Goal: Task Accomplishment & Management: Use online tool/utility

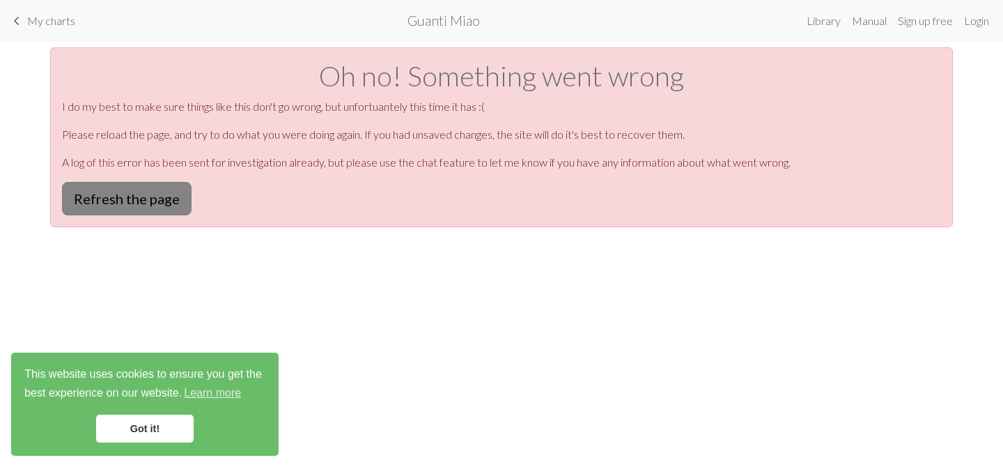
click at [143, 203] on button "Refresh the page" at bounding box center [127, 198] width 130 height 33
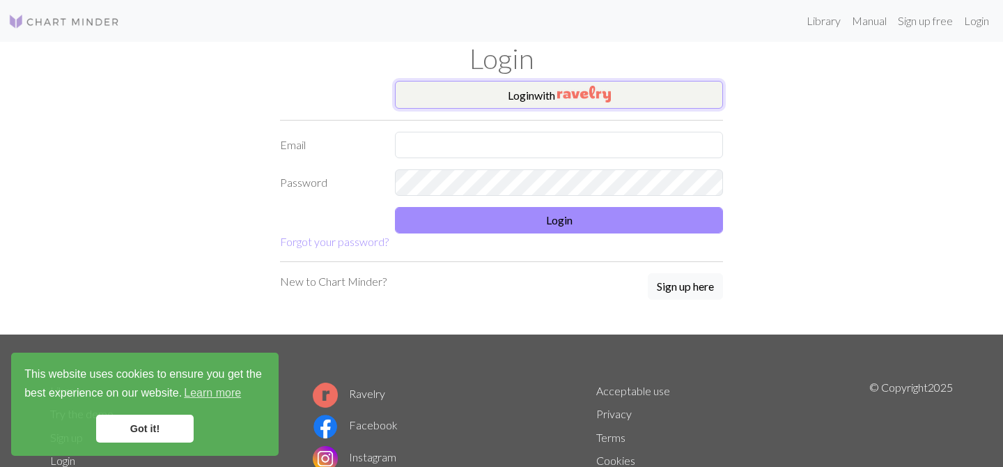
click at [530, 93] on button "Login with" at bounding box center [559, 95] width 328 height 28
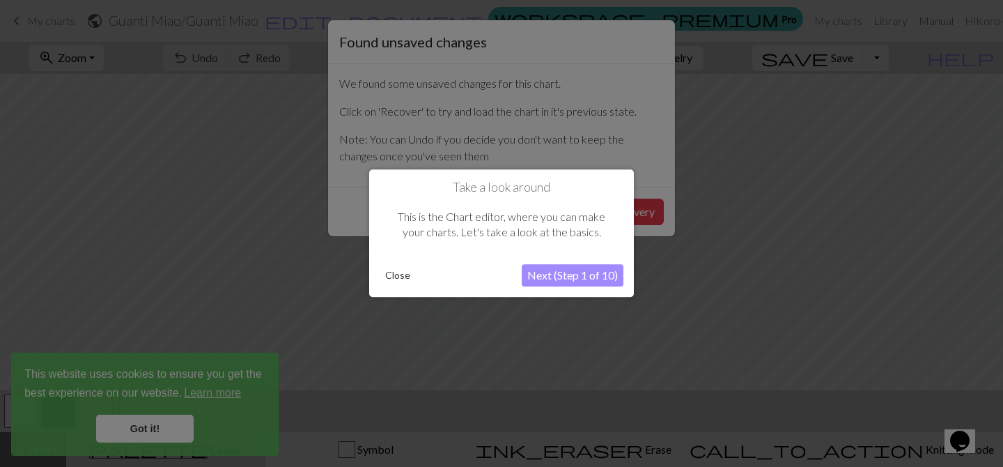
click at [400, 275] on button "Close" at bounding box center [398, 275] width 36 height 21
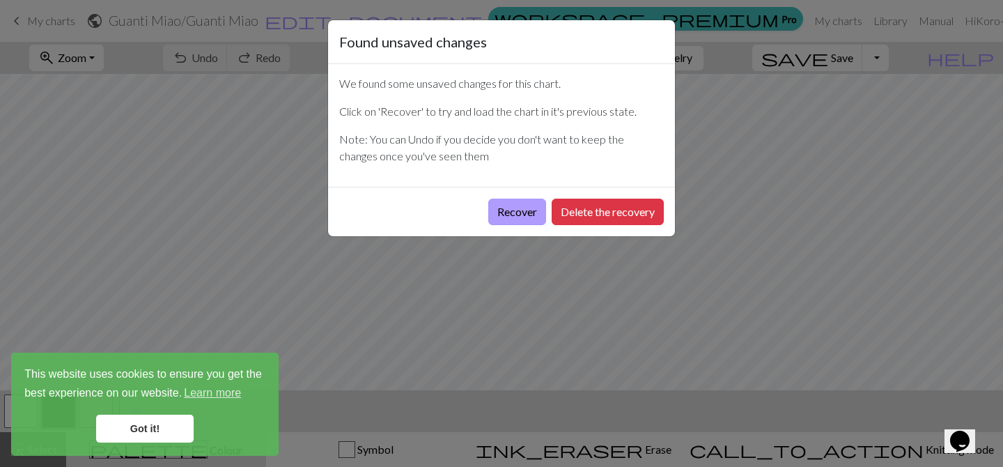
click at [508, 219] on button "Recover" at bounding box center [517, 212] width 58 height 26
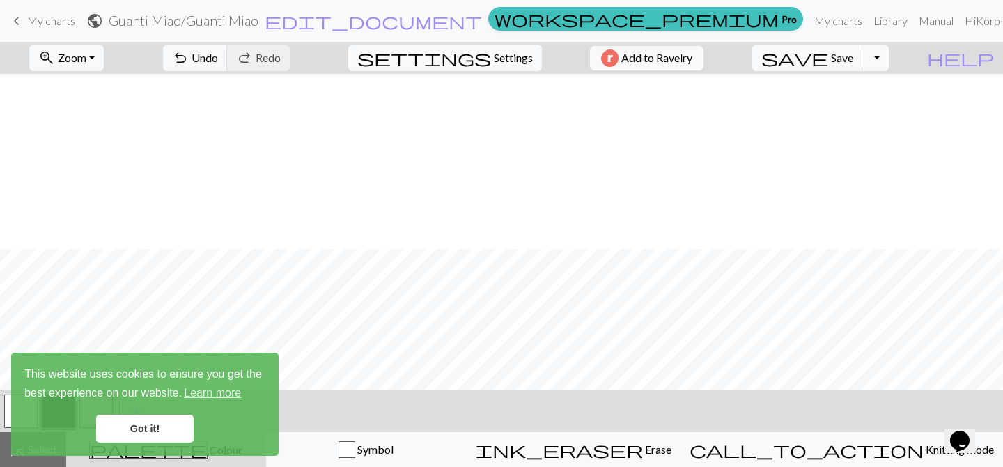
scroll to position [390, 0]
click at [157, 436] on link "Got it!" at bounding box center [145, 428] width 98 height 28
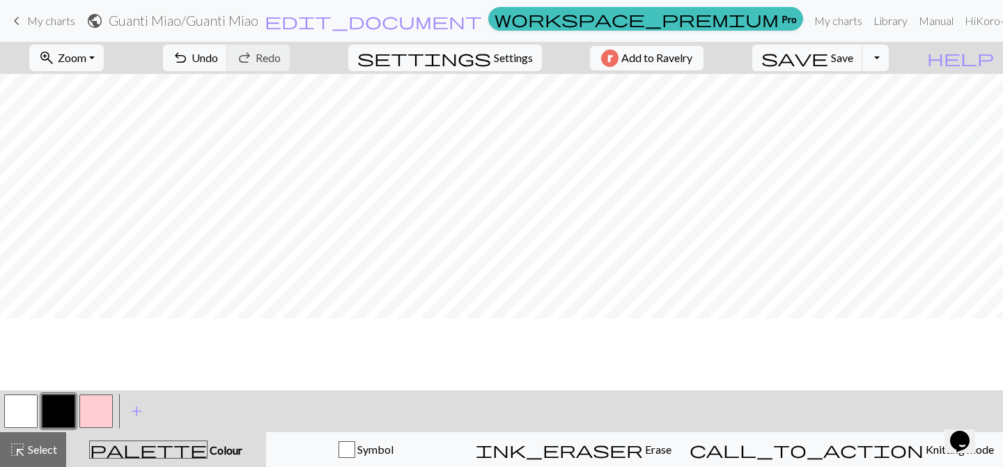
scroll to position [0, 0]
click at [102, 404] on button "button" at bounding box center [95, 410] width 33 height 33
click at [21, 401] on button "button" at bounding box center [20, 410] width 33 height 33
click at [99, 428] on div at bounding box center [96, 411] width 38 height 38
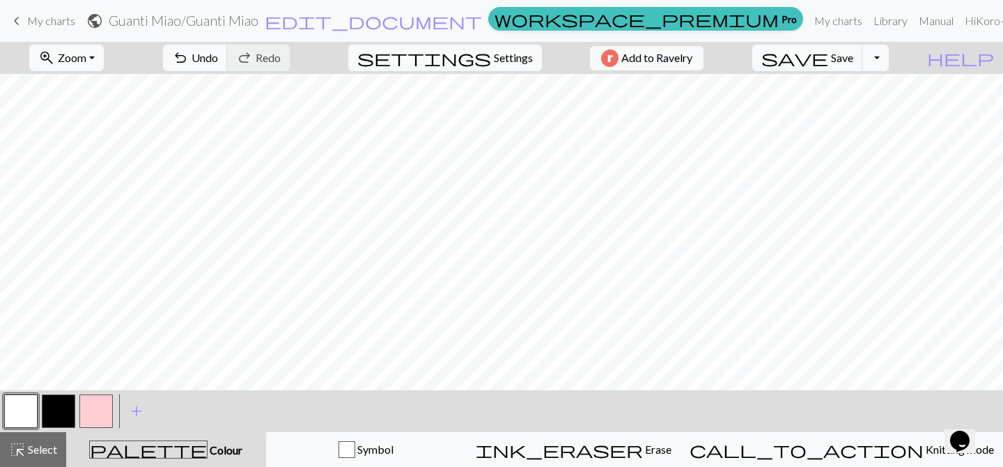
click at [98, 404] on button "button" at bounding box center [95, 410] width 33 height 33
click at [65, 401] on button "button" at bounding box center [58, 410] width 33 height 33
click at [24, 411] on button "button" at bounding box center [20, 410] width 33 height 33
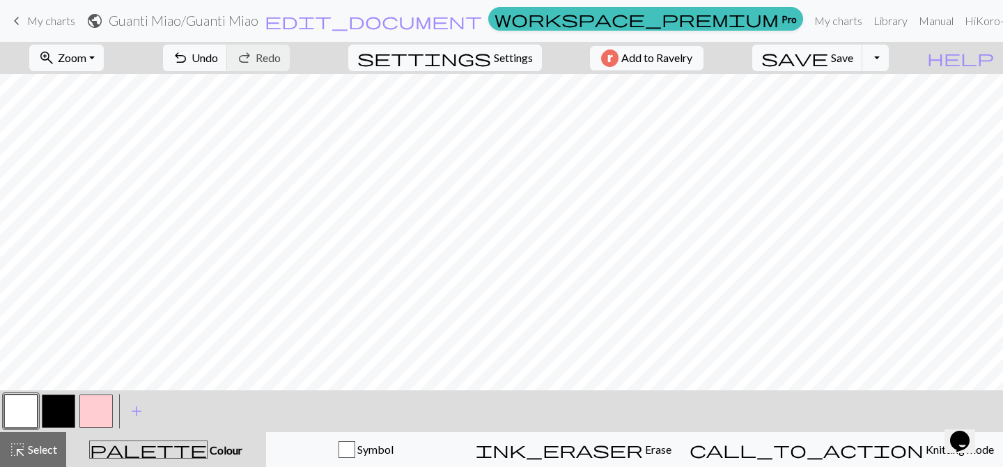
click at [74, 409] on button "button" at bounding box center [58, 410] width 33 height 33
click at [828, 55] on span "save" at bounding box center [794, 58] width 67 height 20
click at [7, 419] on button "button" at bounding box center [20, 410] width 33 height 33
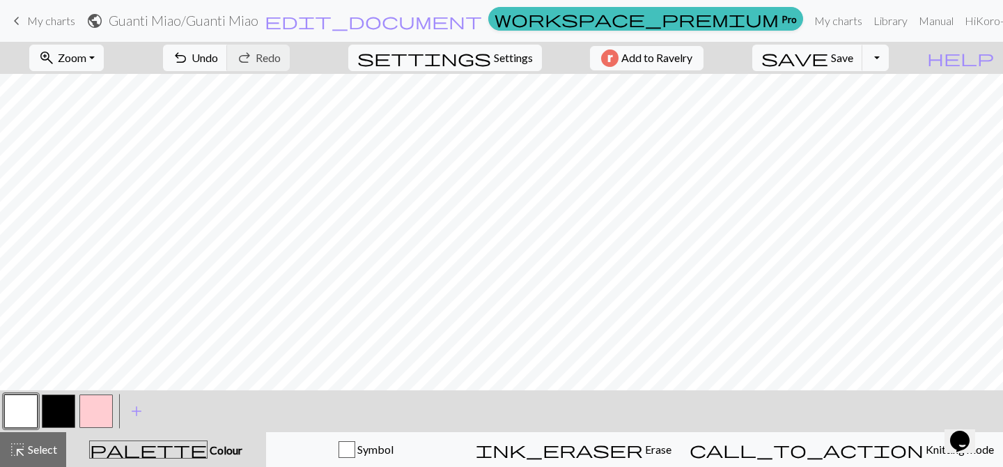
click at [49, 410] on button "button" at bounding box center [58, 410] width 33 height 33
click at [853, 54] on span "Save" at bounding box center [842, 57] width 22 height 13
click at [853, 59] on span "Save" at bounding box center [842, 57] width 22 height 13
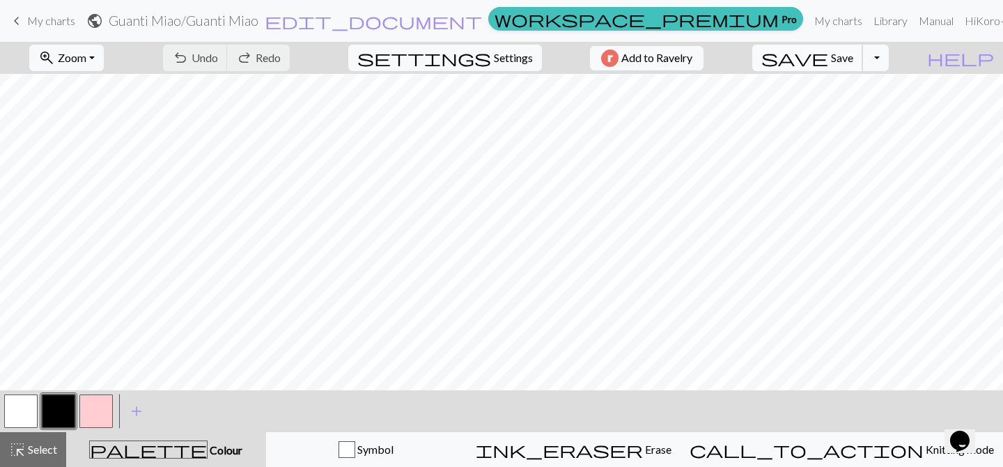
click at [853, 59] on span "Save" at bounding box center [842, 57] width 22 height 13
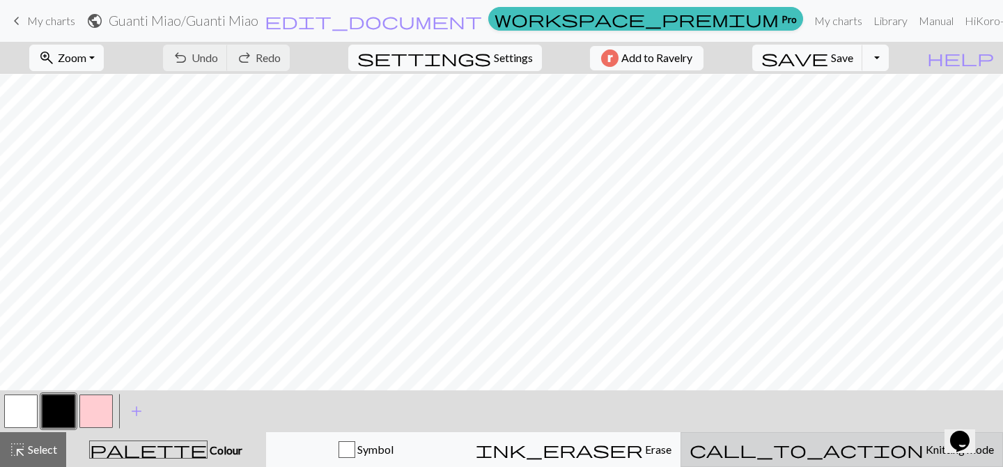
click at [874, 458] on button "call_to_action Knitting mode Knitting mode" at bounding box center [842, 449] width 323 height 35
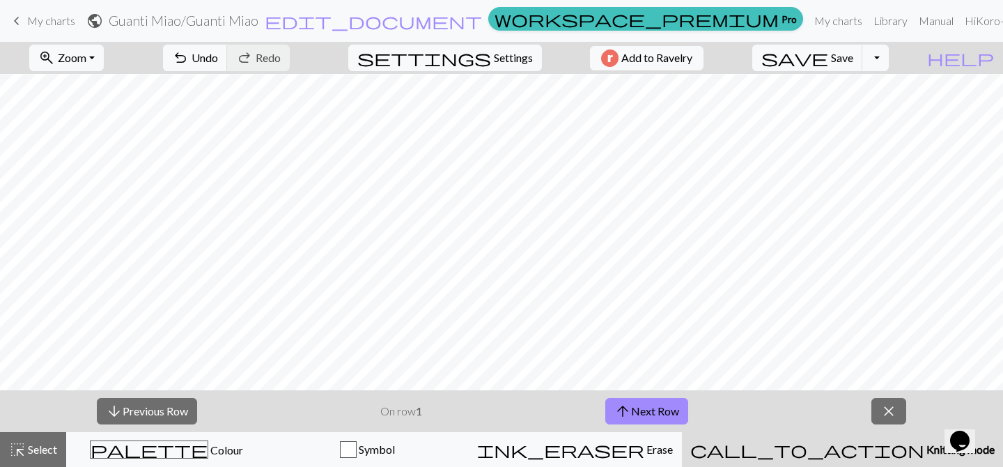
click at [924, 453] on span "Knitting mode" at bounding box center [959, 448] width 70 height 13
click at [841, 448] on div "call_to_action Knitting mode Knitting mode" at bounding box center [842, 449] width 304 height 17
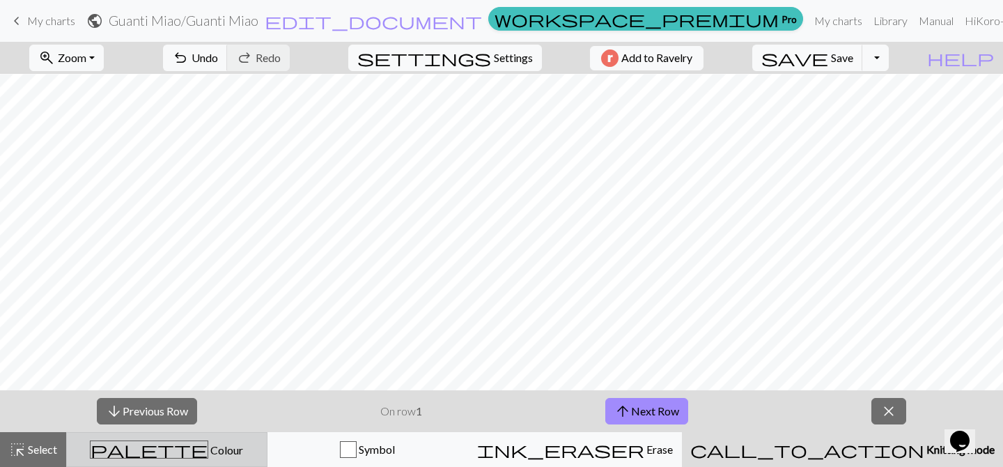
click at [101, 439] on button "palette Colour Colour" at bounding box center [166, 449] width 201 height 35
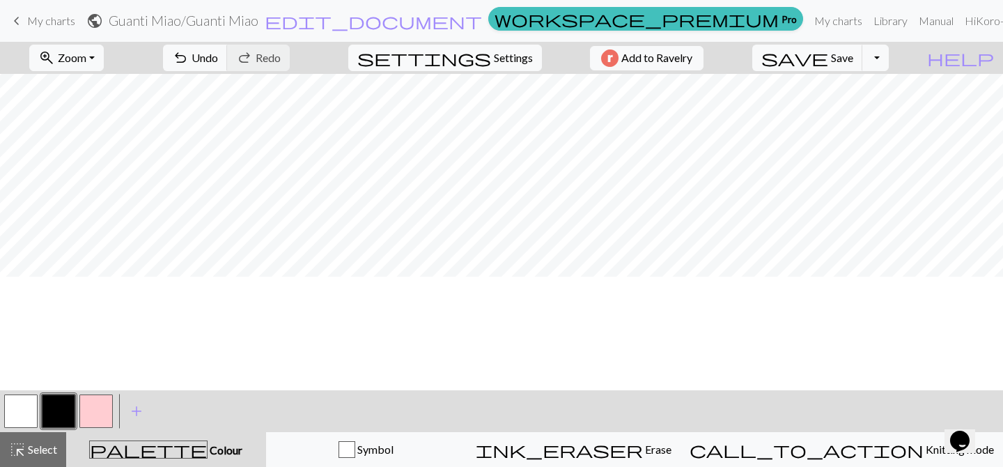
scroll to position [0, 0]
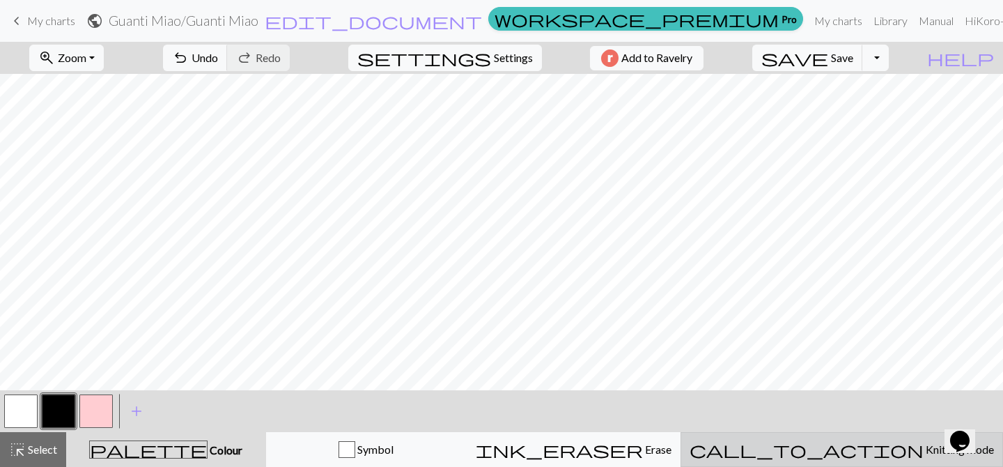
click at [924, 442] on span "Knitting mode" at bounding box center [959, 448] width 70 height 13
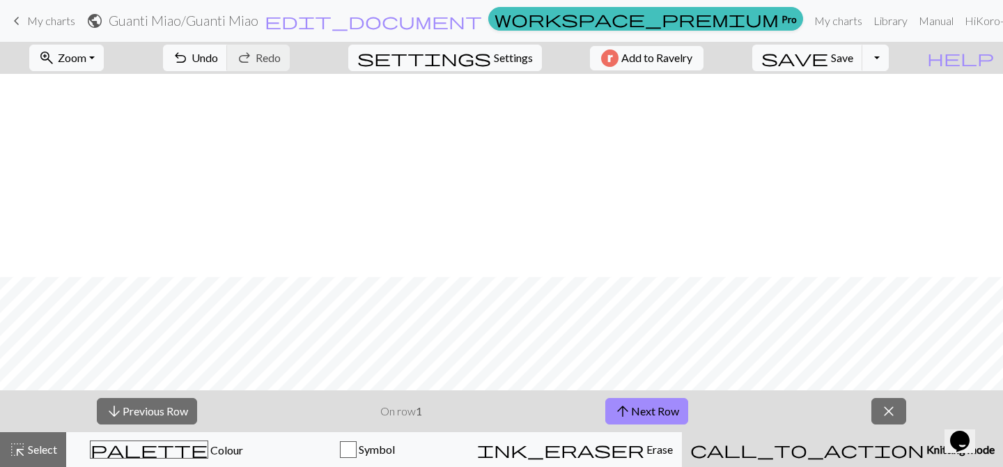
scroll to position [203, 0]
click at [670, 403] on button "arrow_upward Next Row" at bounding box center [646, 411] width 83 height 26
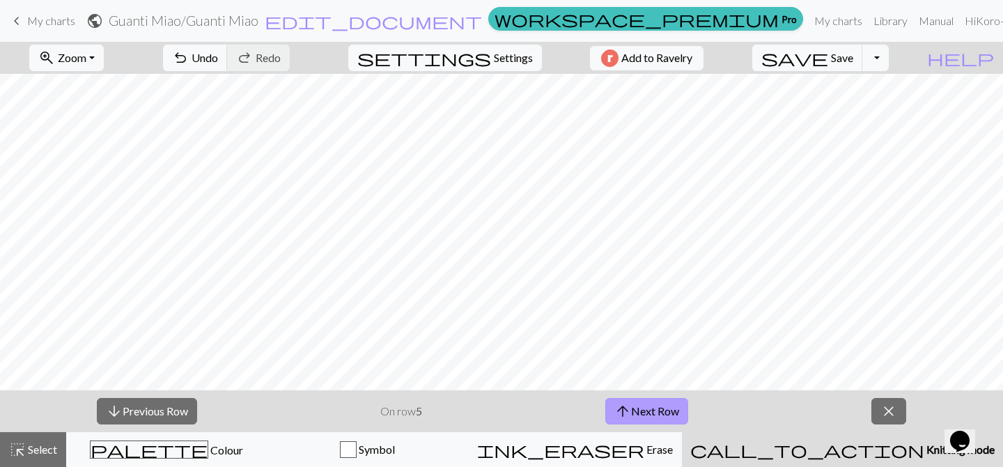
click at [670, 403] on button "arrow_upward Next Row" at bounding box center [646, 411] width 83 height 26
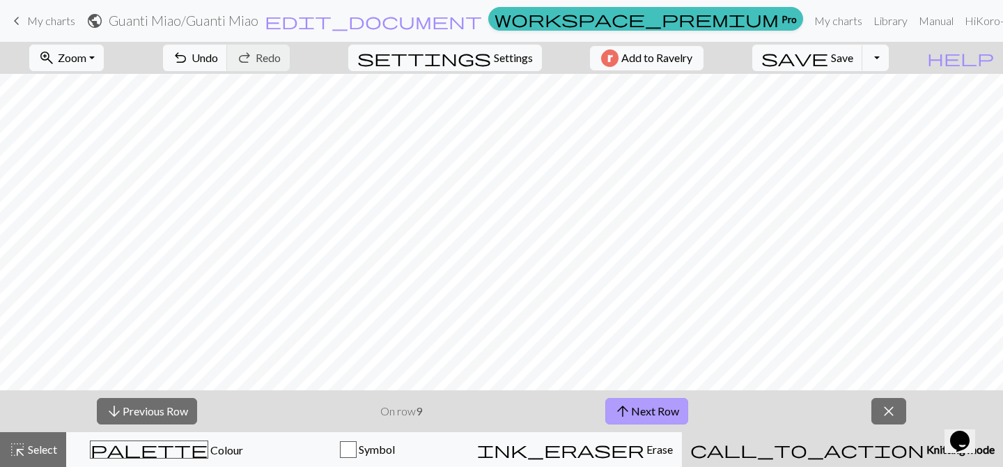
click at [670, 403] on button "arrow_upward Next Row" at bounding box center [646, 411] width 83 height 26
click at [670, 403] on button "arrow_upward Next Row" at bounding box center [648, 411] width 83 height 26
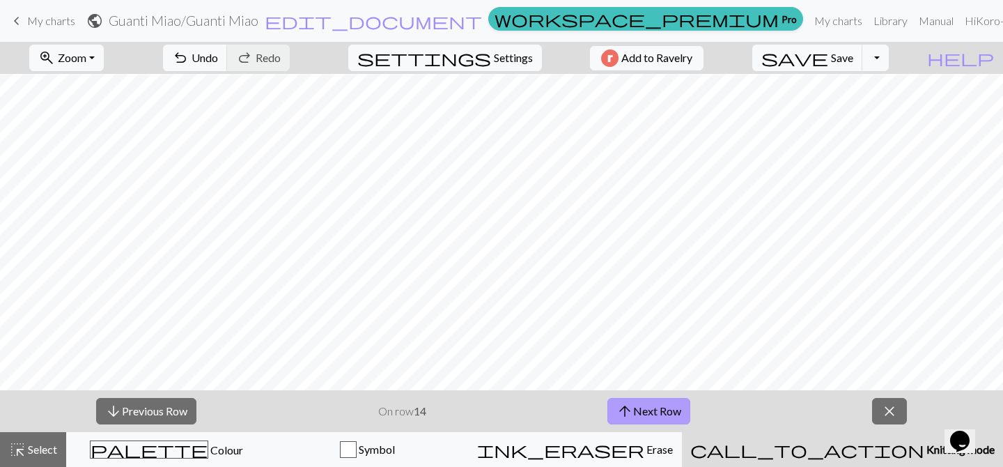
click at [670, 403] on button "arrow_upward Next Row" at bounding box center [648, 411] width 83 height 26
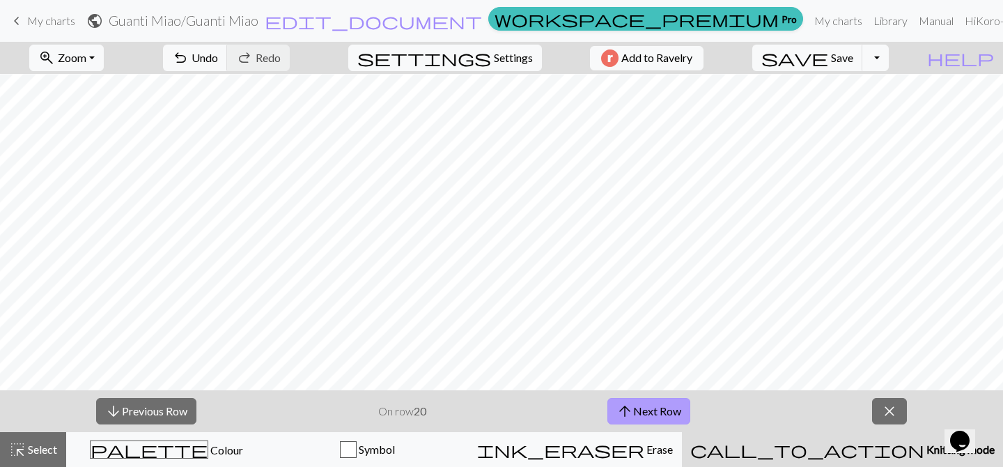
click at [670, 403] on button "arrow_upward Next Row" at bounding box center [648, 411] width 83 height 26
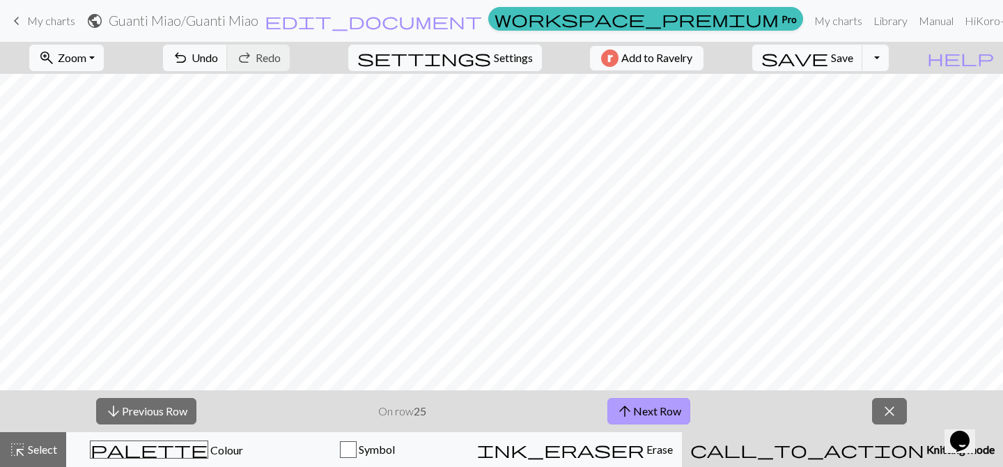
click at [670, 403] on button "arrow_upward Next Row" at bounding box center [648, 411] width 83 height 26
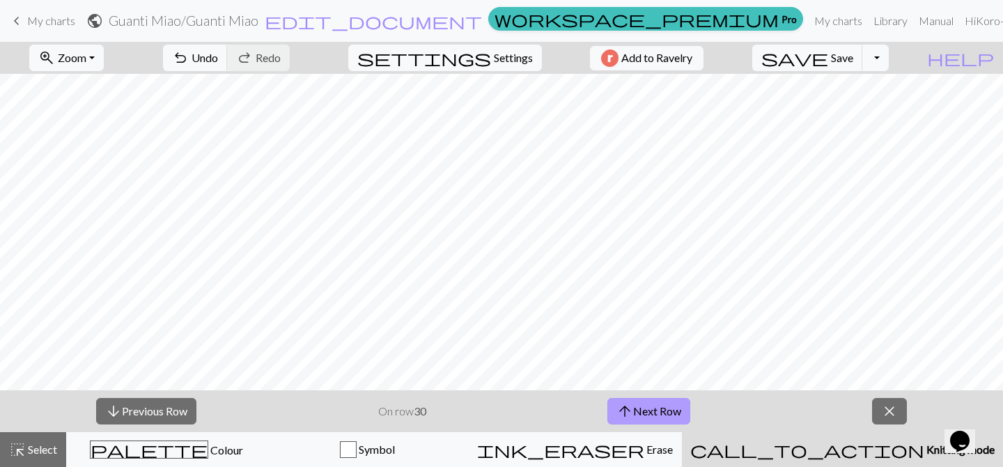
click at [670, 403] on button "arrow_upward Next Row" at bounding box center [648, 411] width 83 height 26
click at [654, 411] on button "arrow_upward Next Row" at bounding box center [648, 411] width 83 height 26
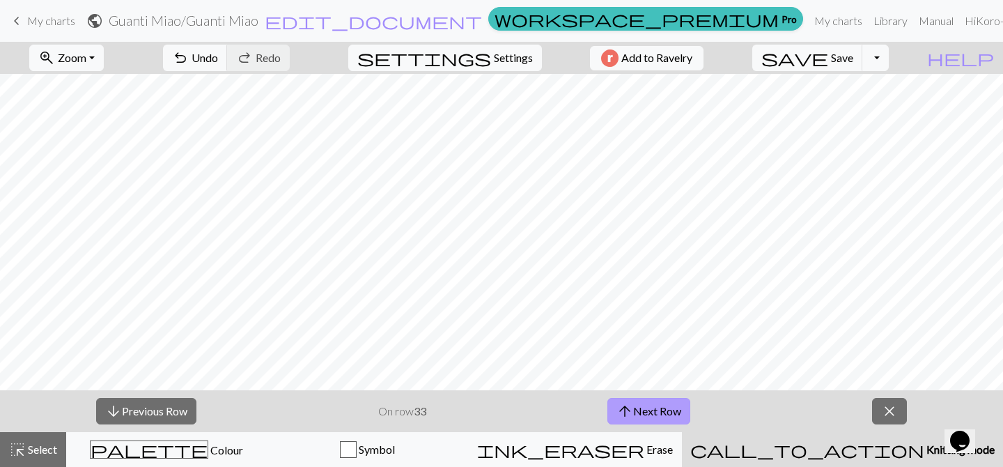
click at [654, 411] on button "arrow_upward Next Row" at bounding box center [648, 411] width 83 height 26
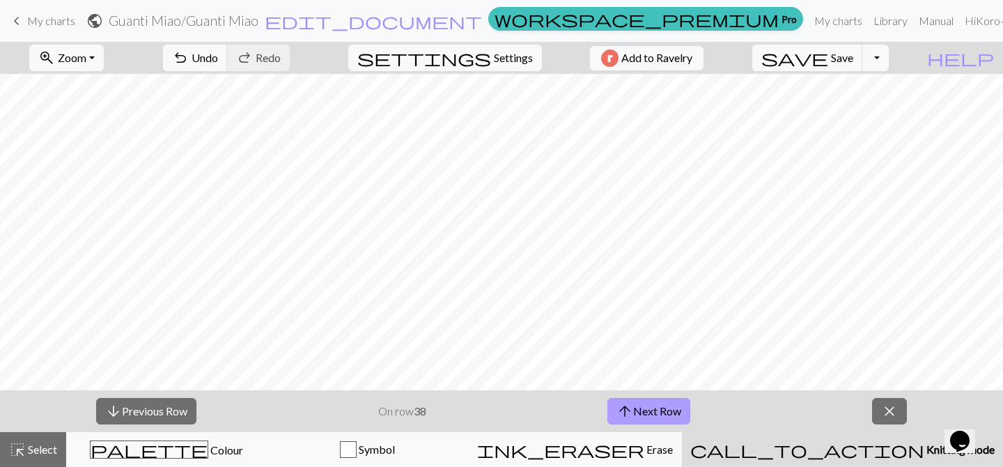
click at [654, 411] on button "arrow_upward Next Row" at bounding box center [648, 411] width 83 height 26
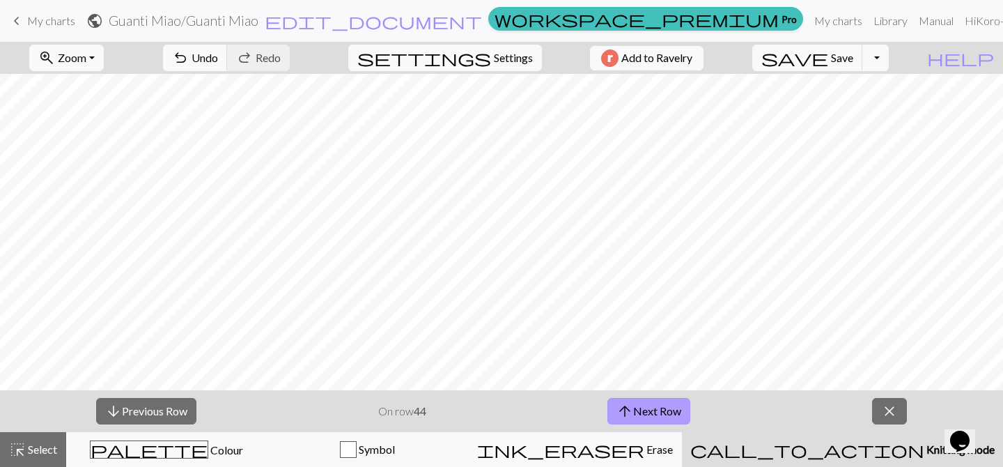
click at [654, 411] on button "arrow_upward Next Row" at bounding box center [648, 411] width 83 height 26
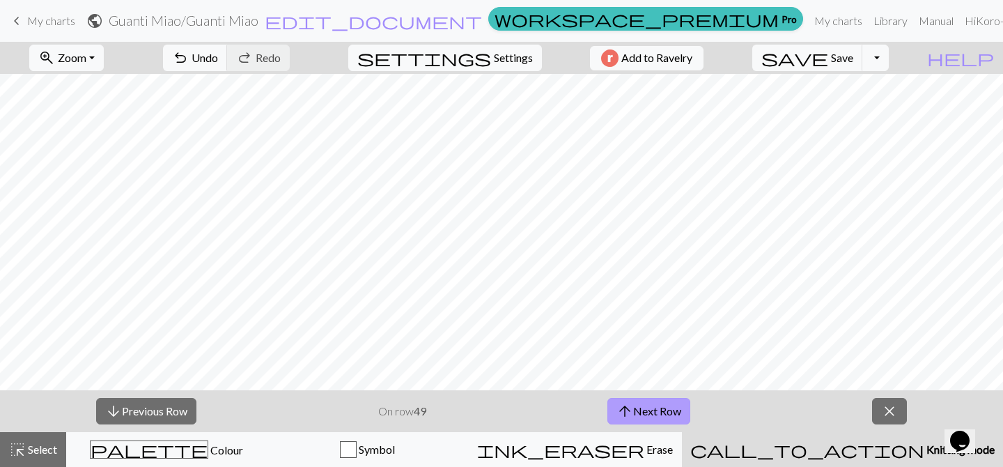
click at [654, 411] on button "arrow_upward Next Row" at bounding box center [648, 411] width 83 height 26
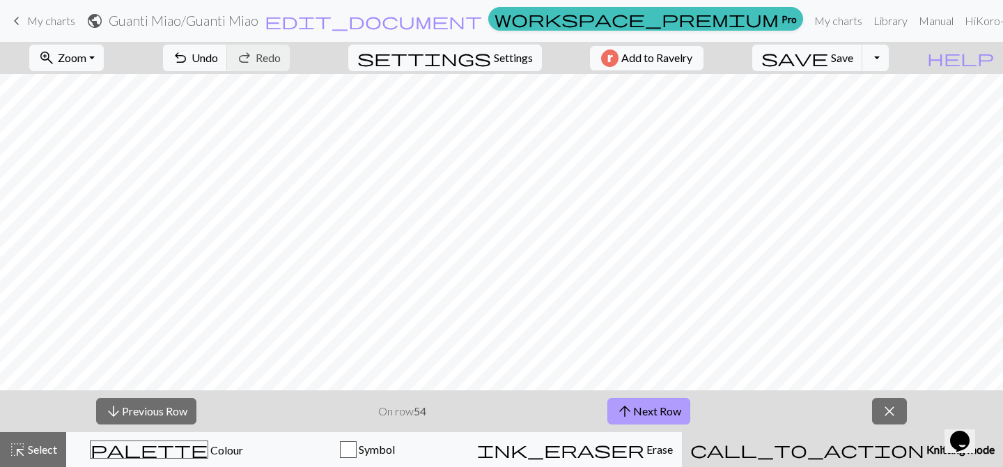
click at [654, 411] on button "arrow_upward Next Row" at bounding box center [648, 411] width 83 height 26
click at [159, 408] on button "arrow_downward Previous Row" at bounding box center [146, 411] width 100 height 26
click at [170, 418] on button "arrow_downward Previous Row" at bounding box center [146, 411] width 100 height 26
click at [139, 405] on button "arrow_downward Previous Row" at bounding box center [146, 411] width 100 height 26
click at [150, 411] on button "arrow_downward Previous Row" at bounding box center [146, 411] width 100 height 26
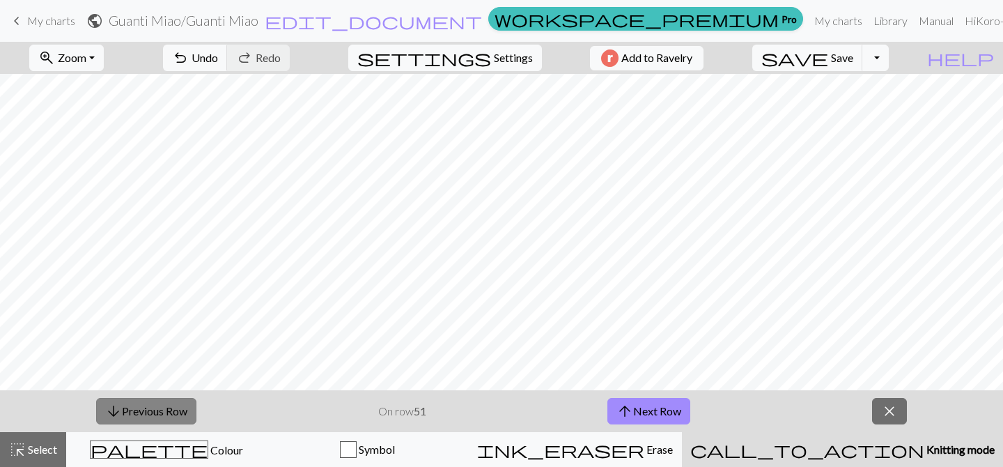
click at [153, 421] on button "arrow_downward Previous Row" at bounding box center [146, 411] width 100 height 26
click at [132, 406] on button "arrow_downward Previous Row" at bounding box center [146, 411] width 100 height 26
click at [131, 401] on button "arrow_downward Previous Row" at bounding box center [146, 411] width 100 height 26
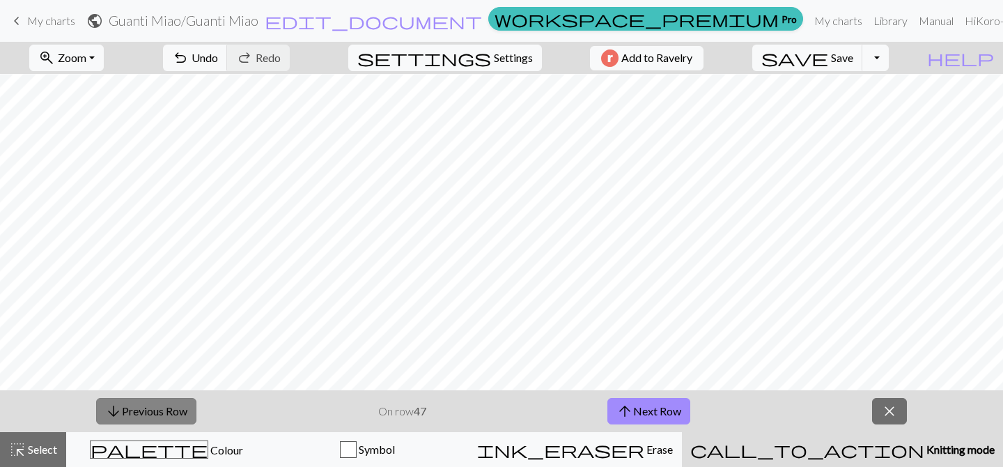
click at [124, 403] on button "arrow_downward Previous Row" at bounding box center [146, 411] width 100 height 26
click at [33, 456] on div "highlight_alt Select Select" at bounding box center [33, 449] width 48 height 17
click at [819, 450] on div "call_to_action Knitting mode Knitting mode" at bounding box center [842, 449] width 304 height 17
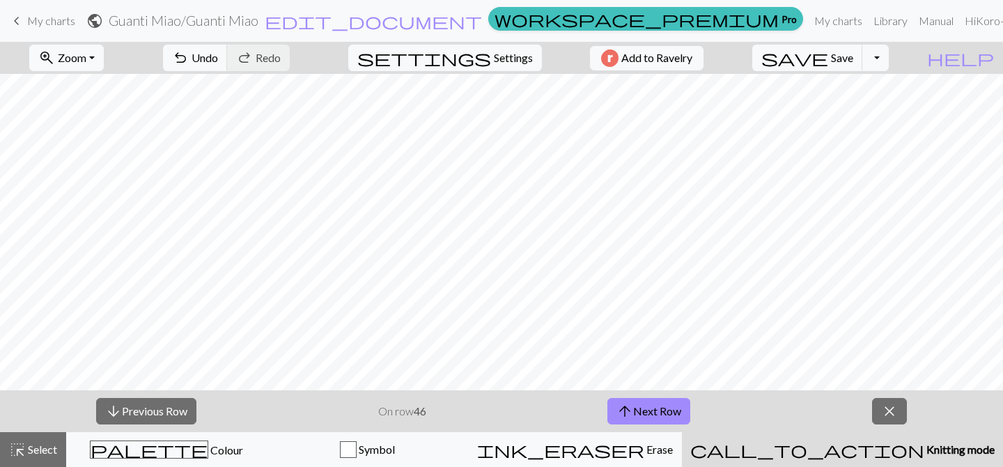
click at [851, 443] on span "call_to_action" at bounding box center [807, 450] width 234 height 20
click at [857, 452] on span "call_to_action" at bounding box center [807, 450] width 234 height 20
click at [891, 409] on span "close" at bounding box center [889, 411] width 17 height 20
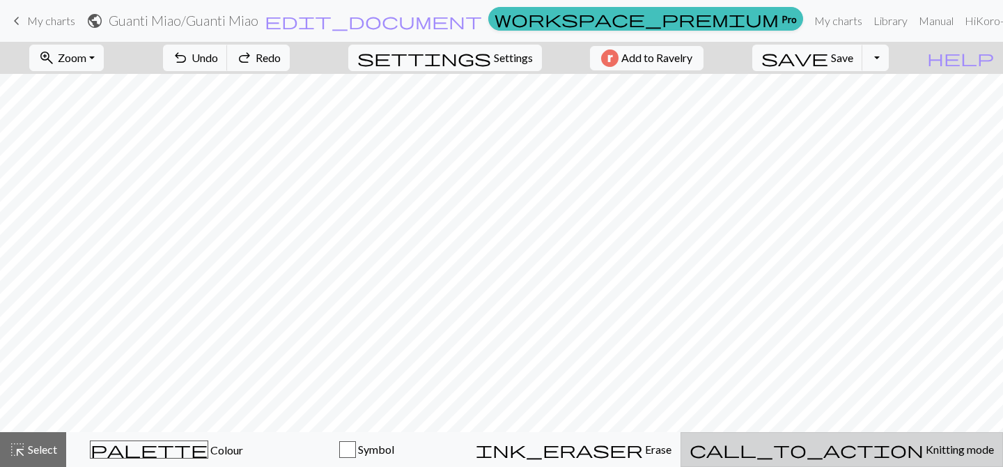
click at [892, 458] on button "call_to_action Knitting mode Knitting mode" at bounding box center [842, 449] width 323 height 35
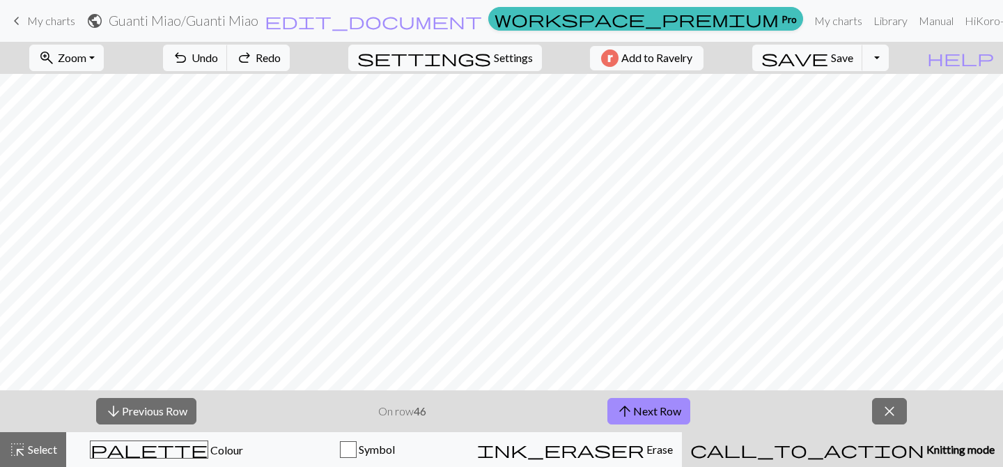
click at [892, 458] on button "call_to_action Knitting mode Knitting mode" at bounding box center [842, 449] width 321 height 35
click at [895, 410] on span "close" at bounding box center [889, 411] width 17 height 20
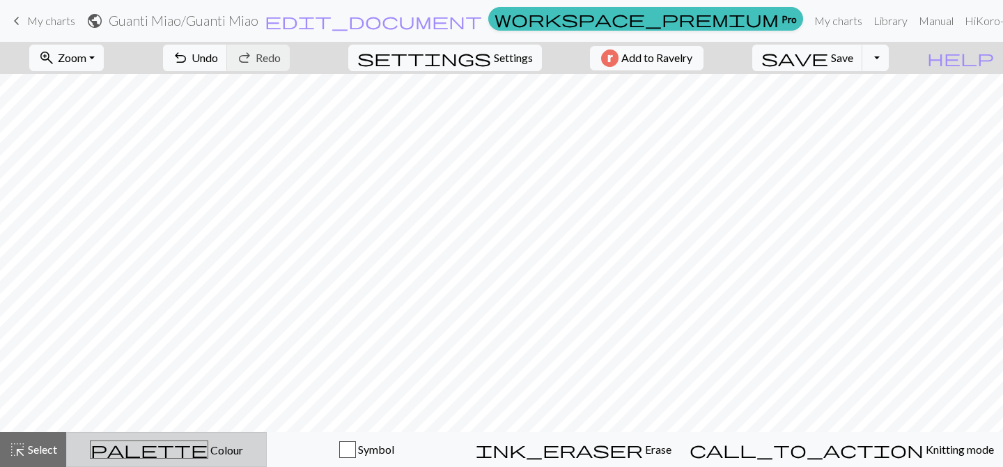
click at [208, 456] on span "Colour" at bounding box center [225, 449] width 35 height 13
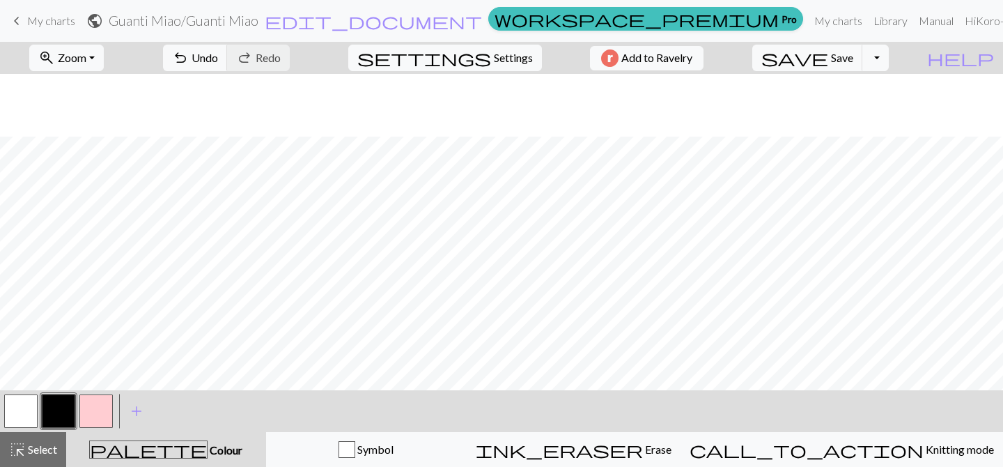
scroll to position [324, 0]
click at [31, 410] on button "button" at bounding box center [20, 410] width 33 height 33
click at [26, 405] on button "button" at bounding box center [20, 410] width 33 height 33
click at [26, 405] on div "Edit colour Name MC Use advanced picker workspace_premium Become a Pro user to …" at bounding box center [501, 233] width 1003 height 467
